Goal: Information Seeking & Learning: Learn about a topic

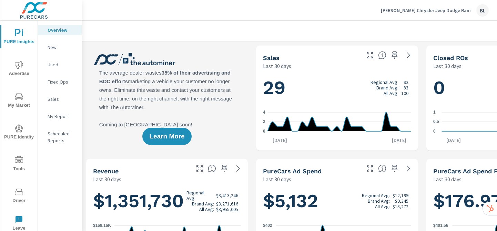
click at [21, 66] on icon "nav menu" at bounding box center [19, 65] width 8 height 8
